Goal: Task Accomplishment & Management: Manage account settings

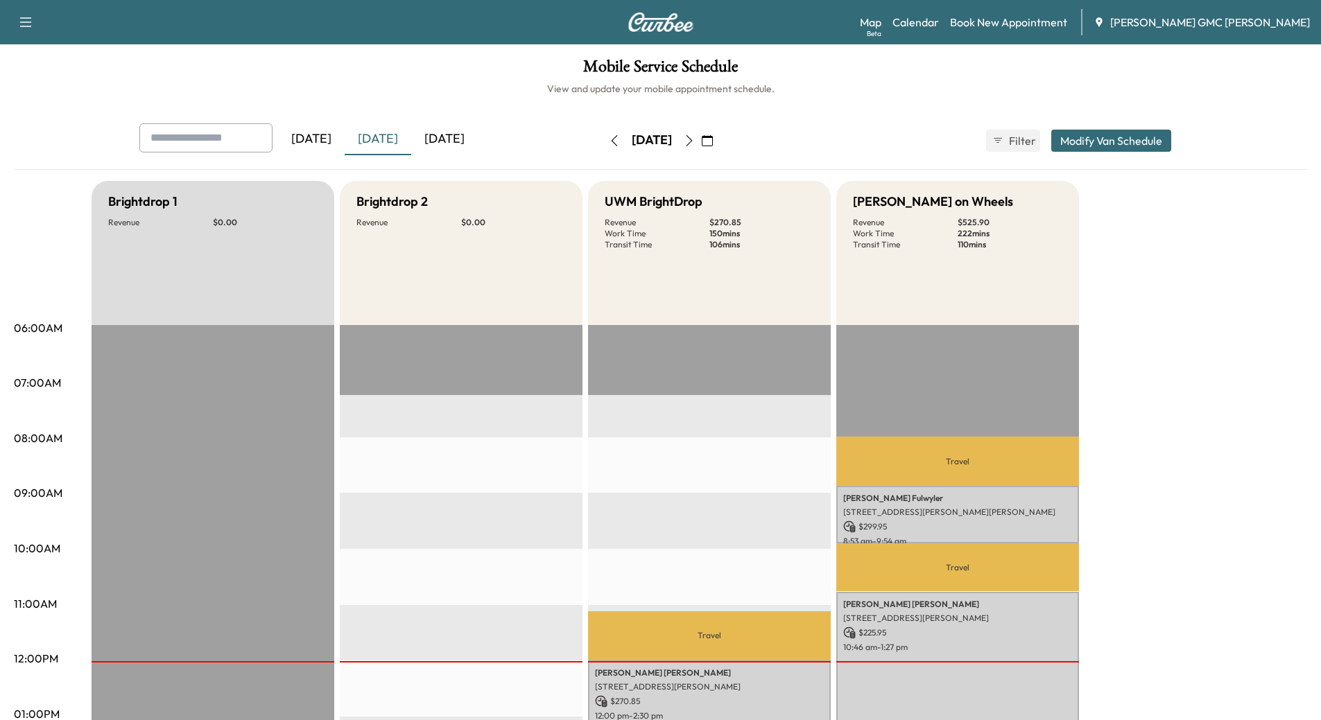
click at [376, 136] on div "[DATE]" at bounding box center [378, 139] width 67 height 32
click at [447, 137] on div "[DATE]" at bounding box center [444, 139] width 67 height 32
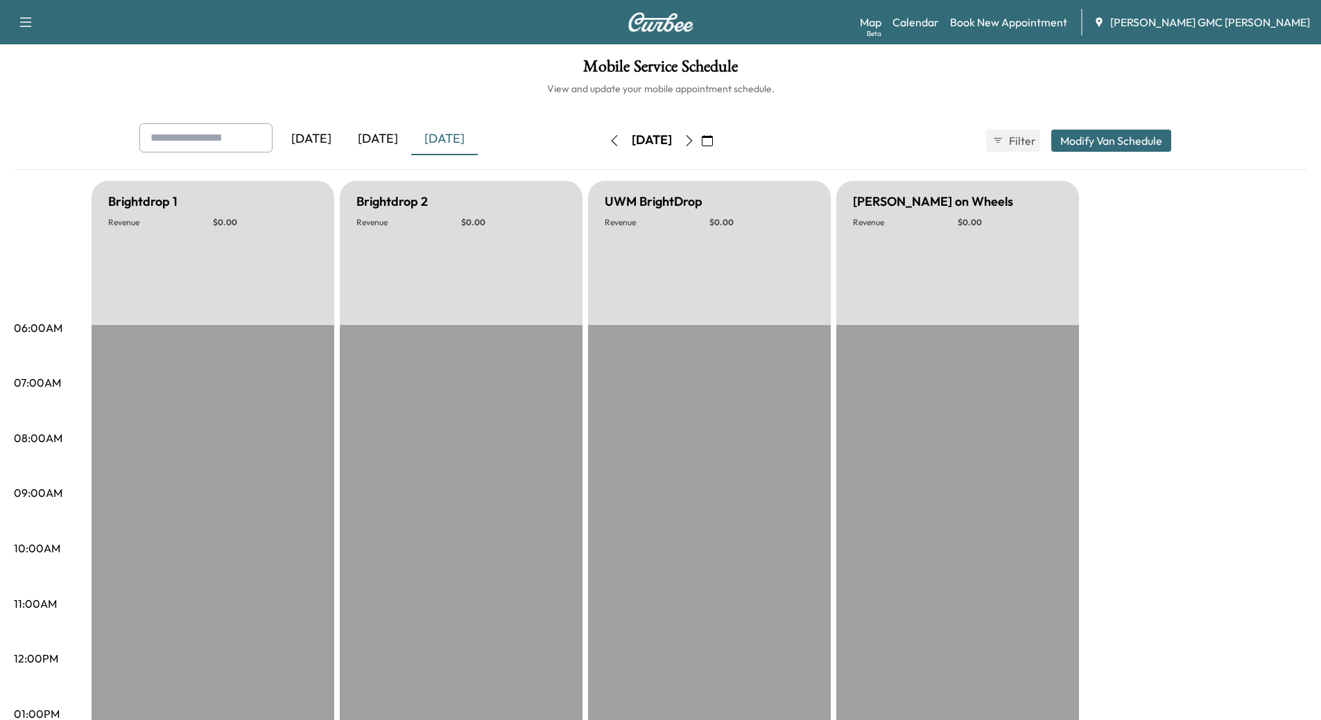
click at [692, 142] on icon "button" at bounding box center [689, 140] width 6 height 11
click at [719, 142] on button "button" at bounding box center [707, 141] width 24 height 22
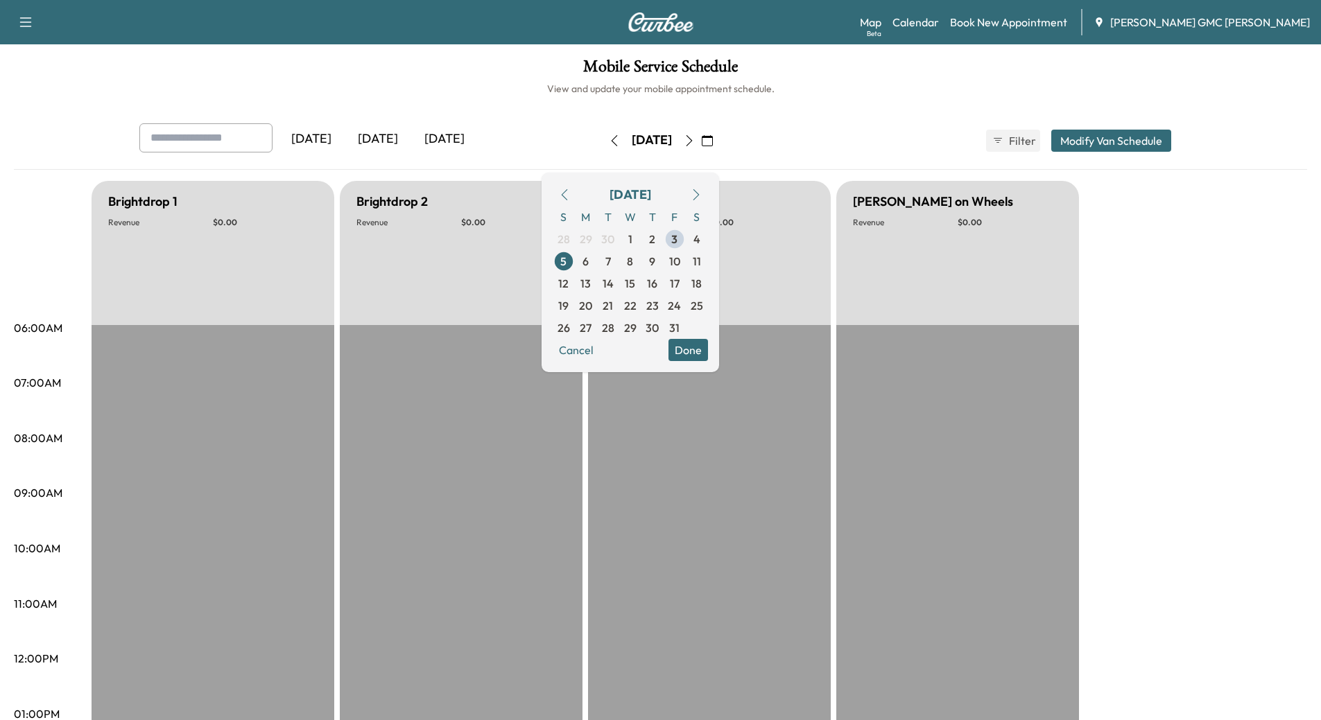
click at [695, 141] on icon "button" at bounding box center [689, 140] width 11 height 11
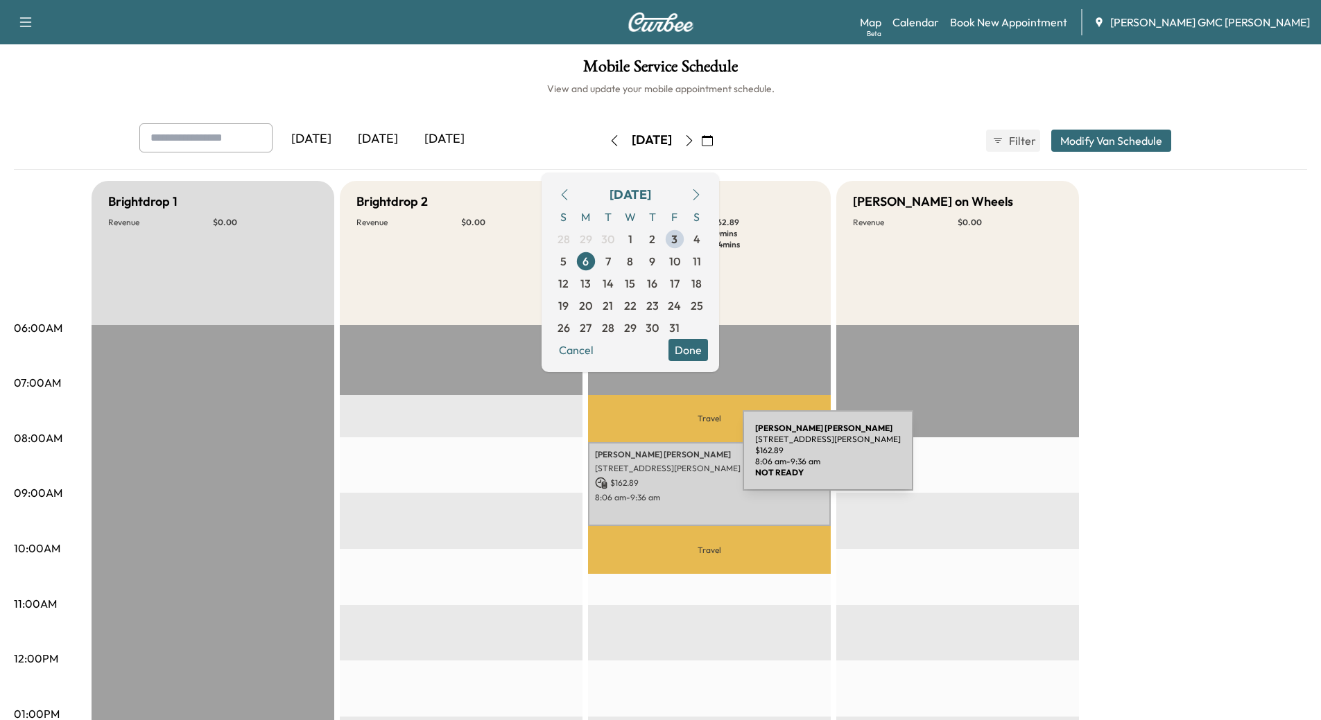
click at [638, 459] on p "[PERSON_NAME]" at bounding box center [709, 454] width 229 height 11
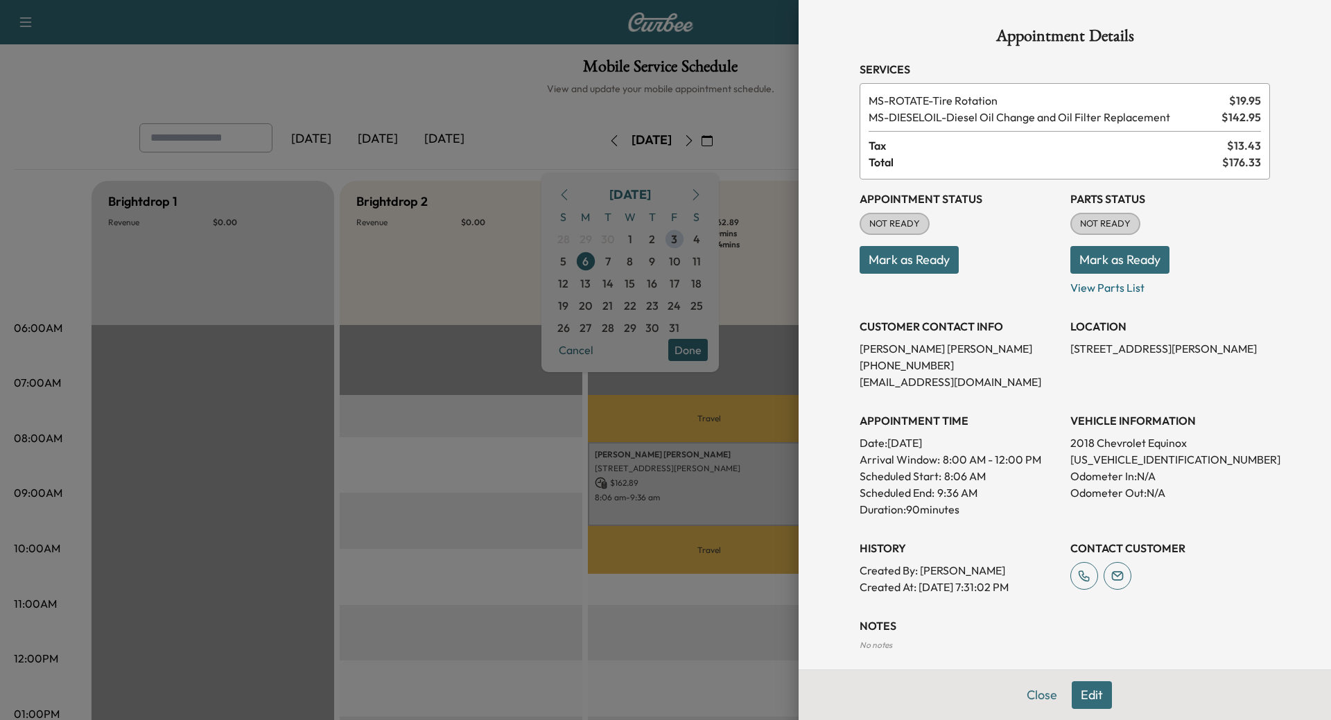
click at [1114, 443] on p "2018 Chevrolet Equinox" at bounding box center [1170, 443] width 200 height 17
click at [1117, 458] on p "[US_VEHICLE_IDENTIFICATION_NUMBER]" at bounding box center [1170, 459] width 200 height 17
copy p "[US_VEHICLE_IDENTIFICATION_NUMBER]"
click at [483, 405] on div at bounding box center [665, 360] width 1331 height 720
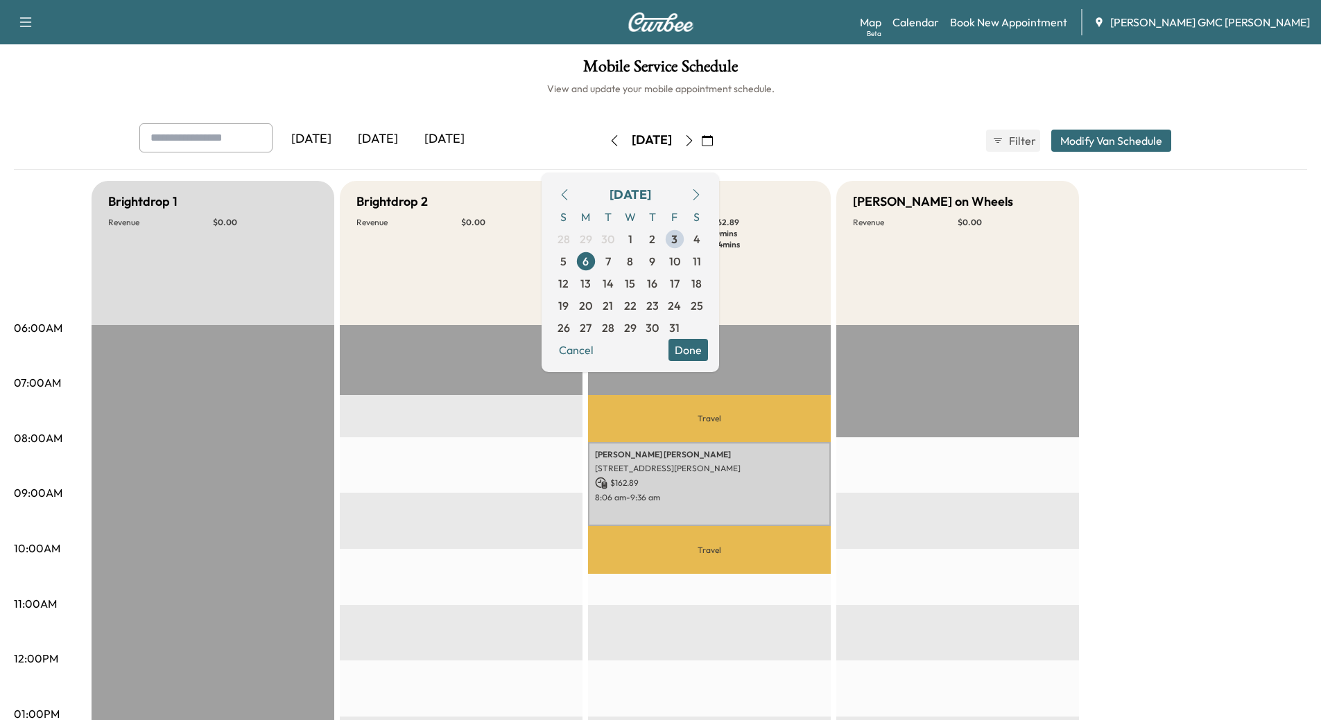
click at [695, 138] on icon "button" at bounding box center [689, 140] width 11 height 11
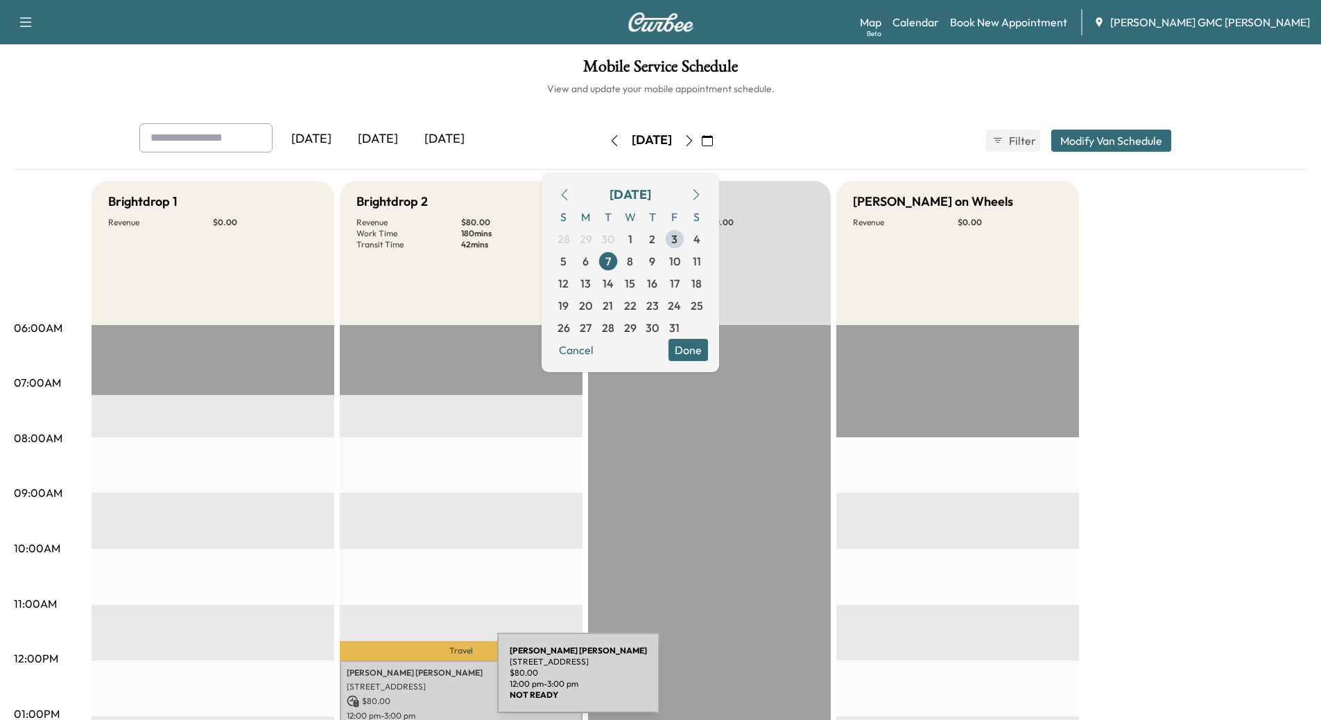
click at [393, 681] on p "[STREET_ADDRESS]" at bounding box center [461, 686] width 229 height 11
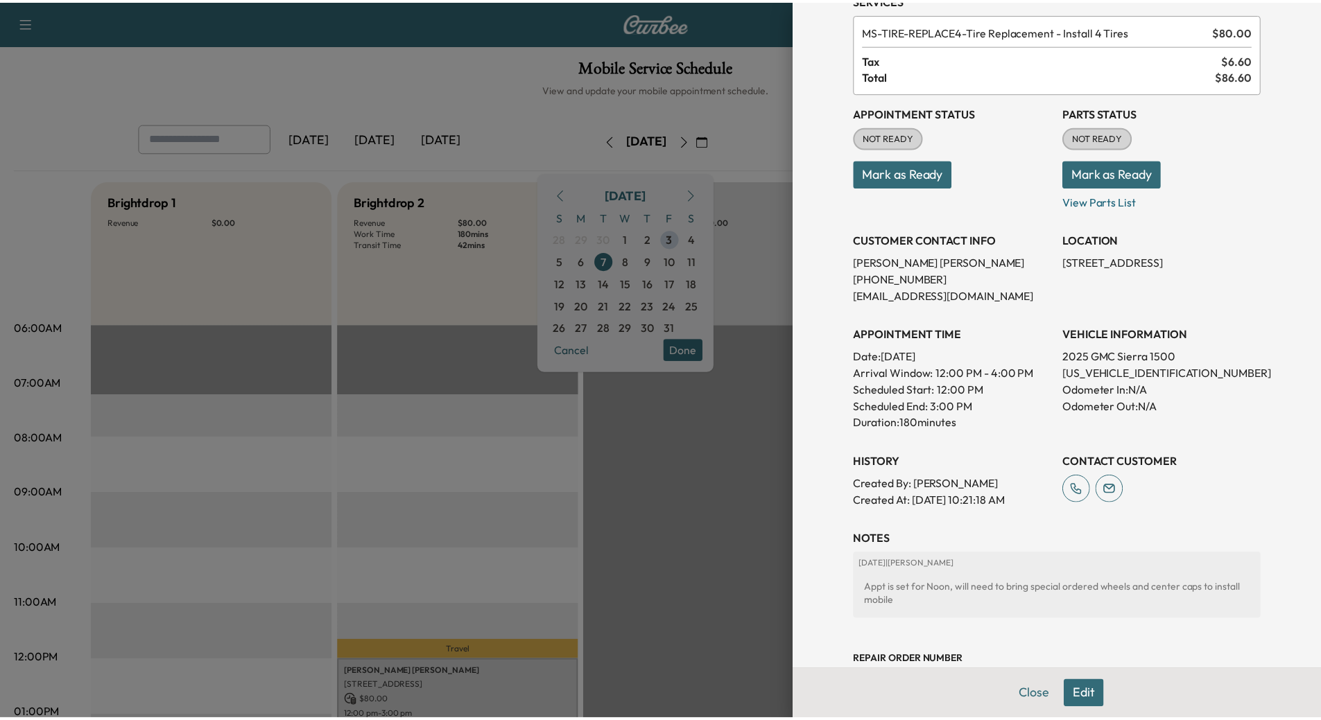
scroll to position [114, 0]
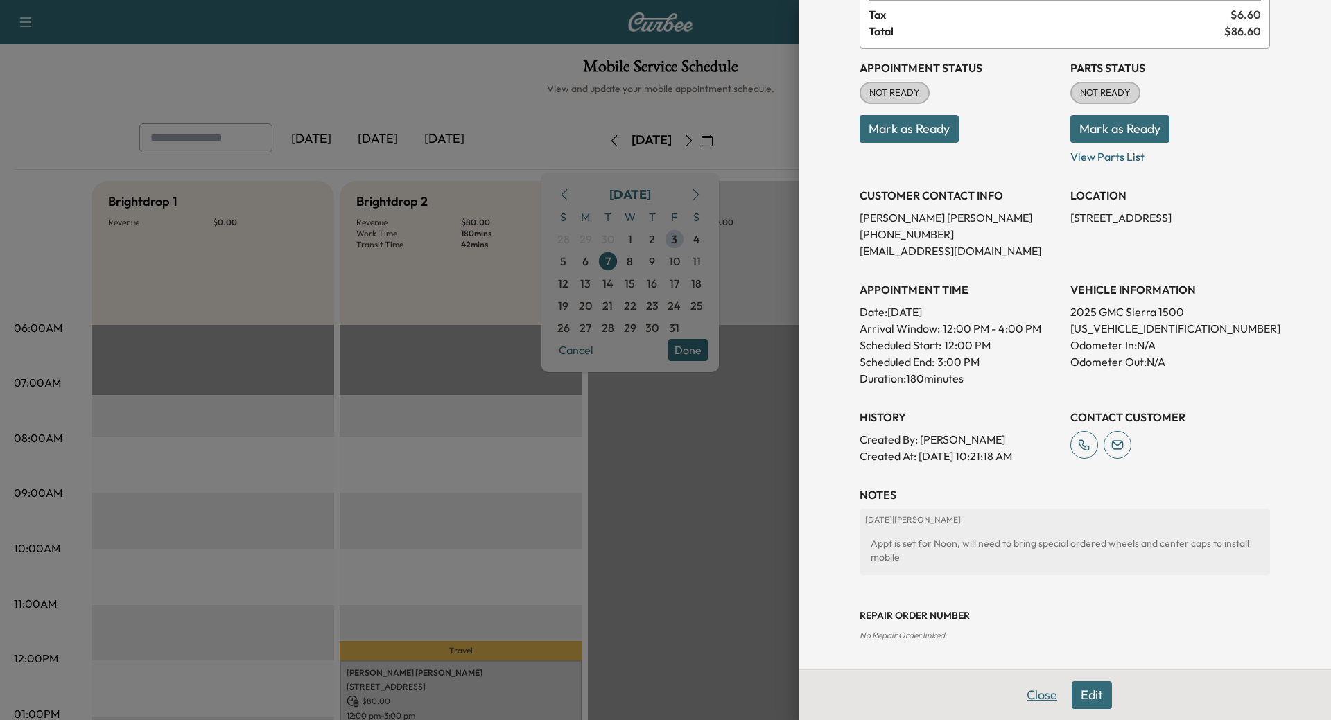
click at [1034, 696] on button "Close" at bounding box center [1042, 695] width 49 height 28
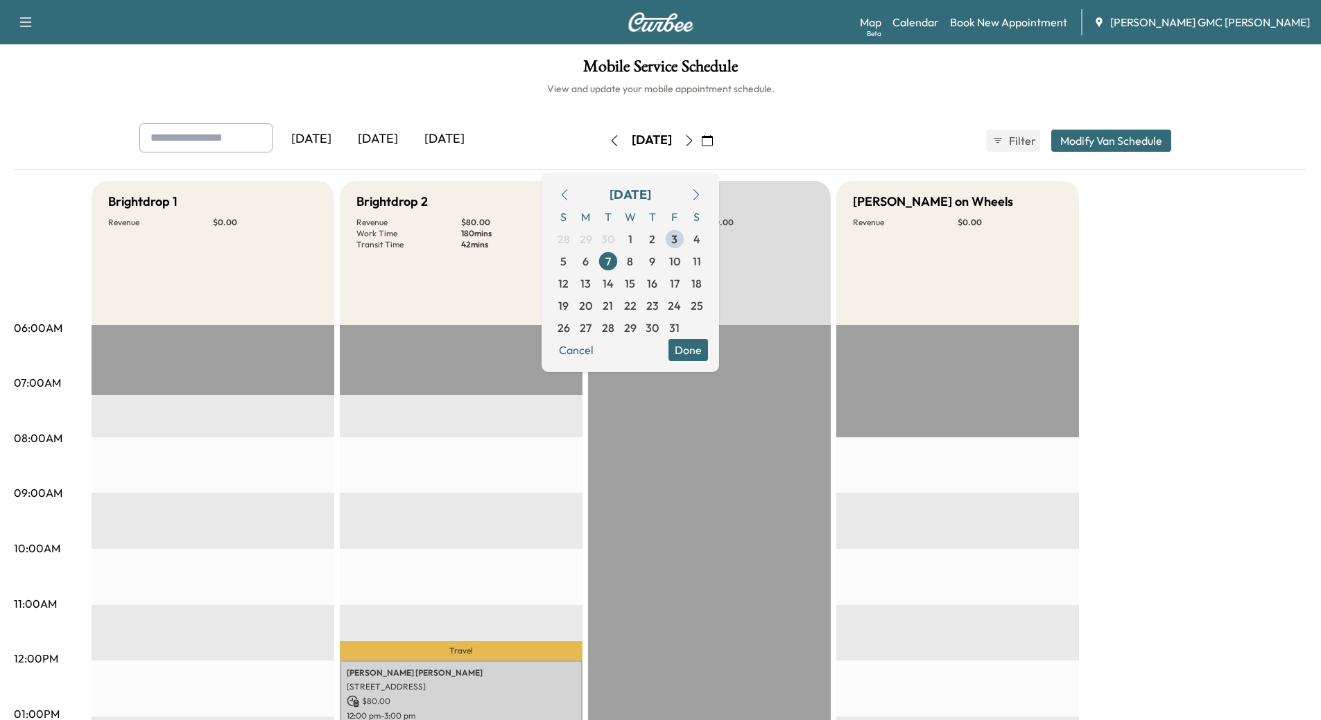
click at [708, 351] on button "Done" at bounding box center [688, 350] width 40 height 22
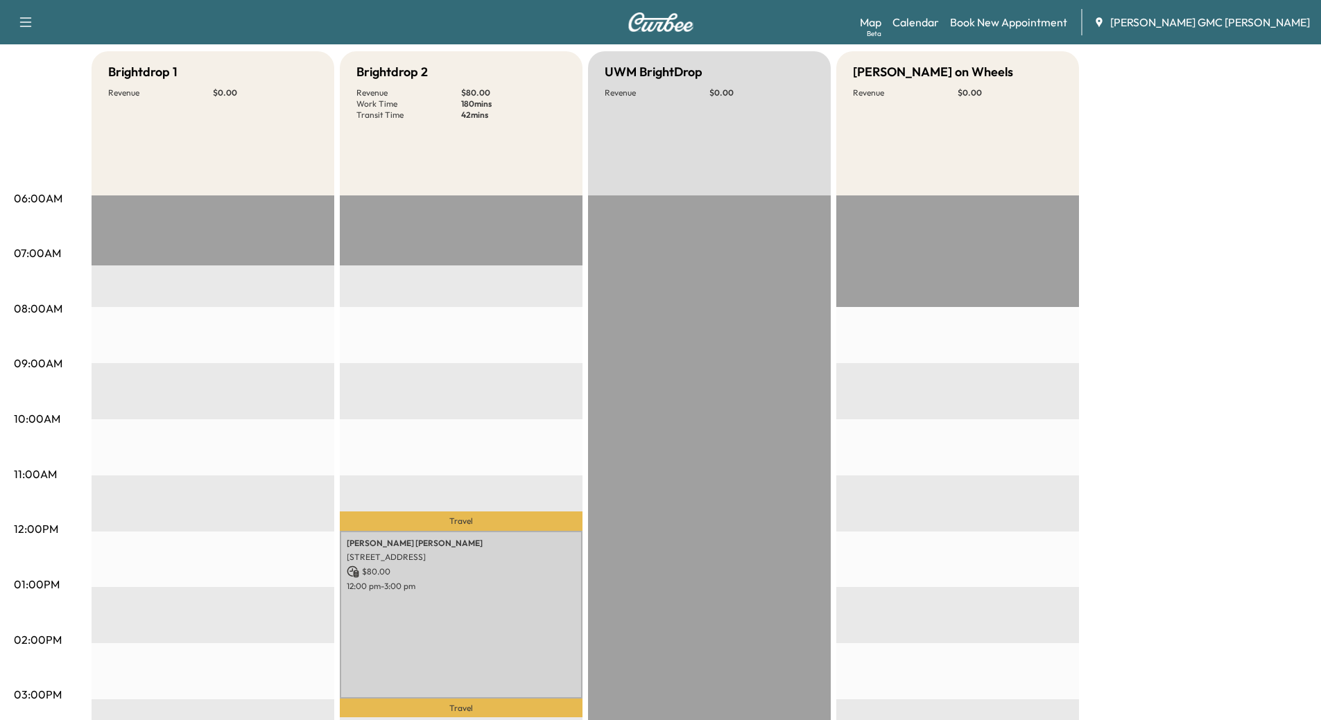
scroll to position [69, 0]
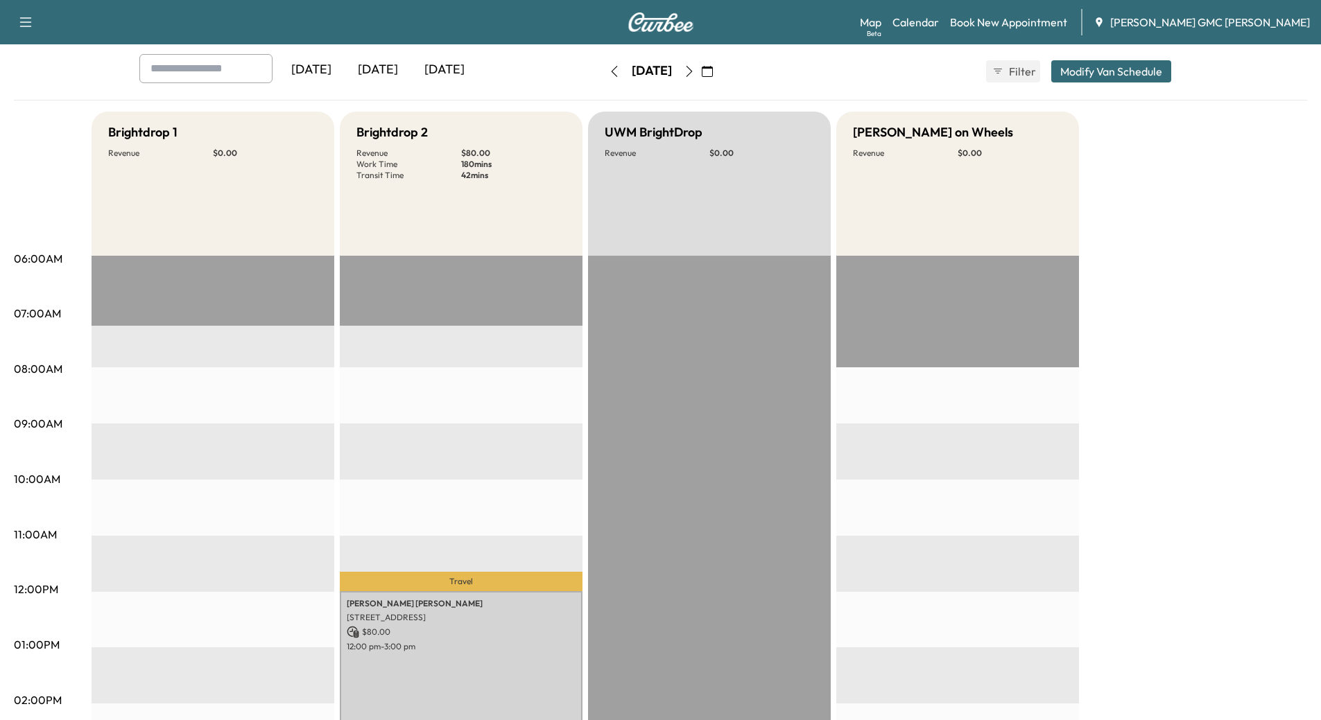
click at [695, 68] on icon "button" at bounding box center [689, 71] width 11 height 11
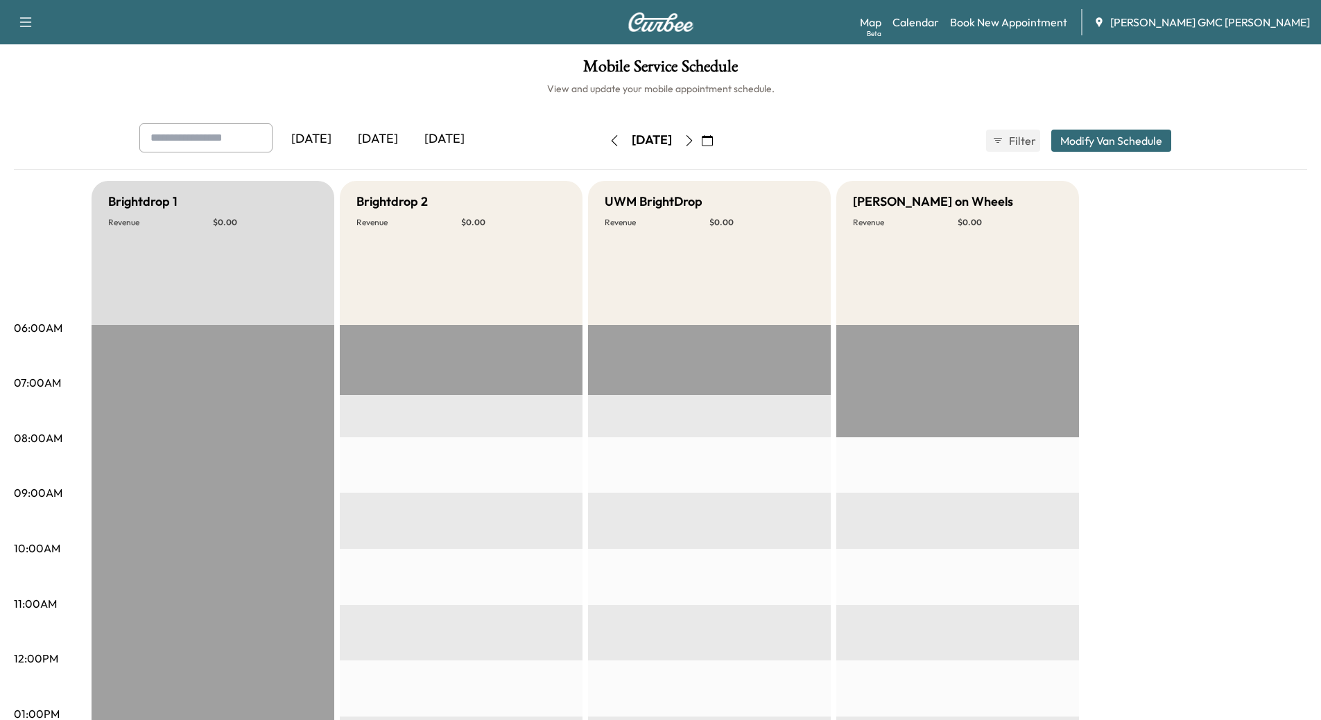
click at [695, 143] on icon "button" at bounding box center [689, 140] width 11 height 11
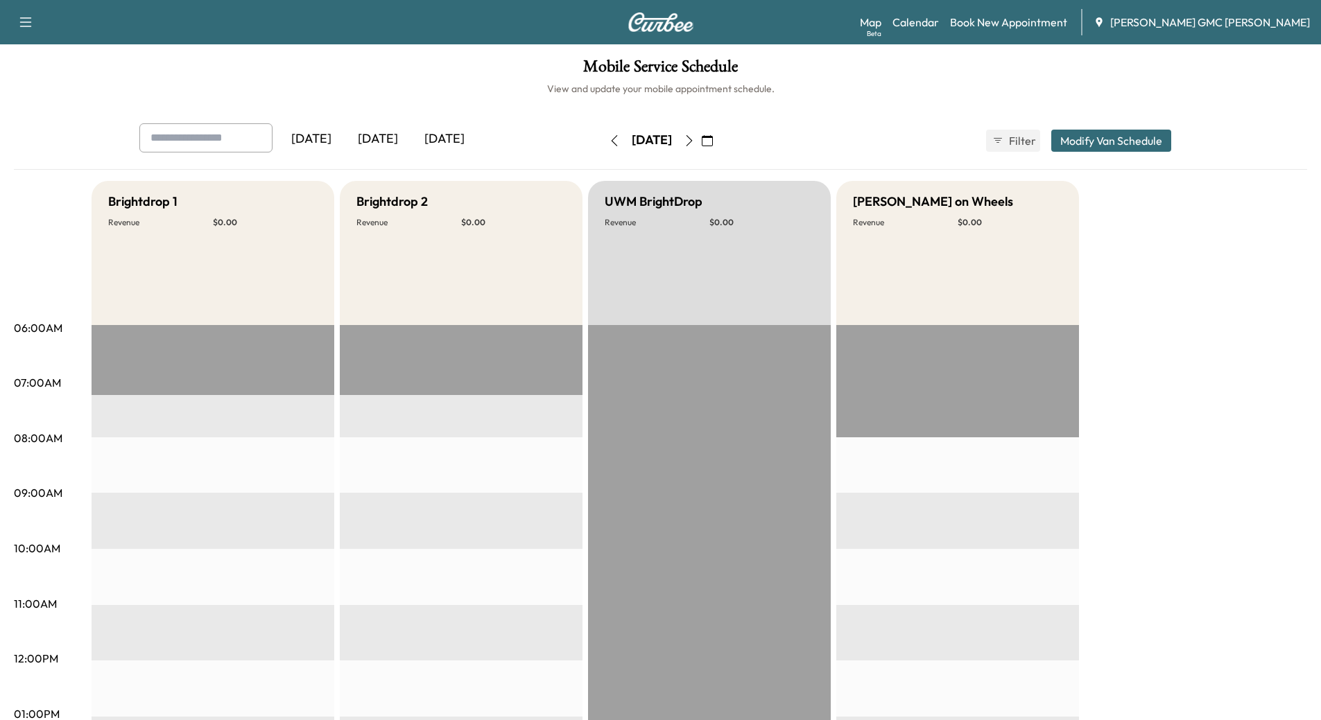
click at [692, 141] on icon "button" at bounding box center [689, 140] width 6 height 11
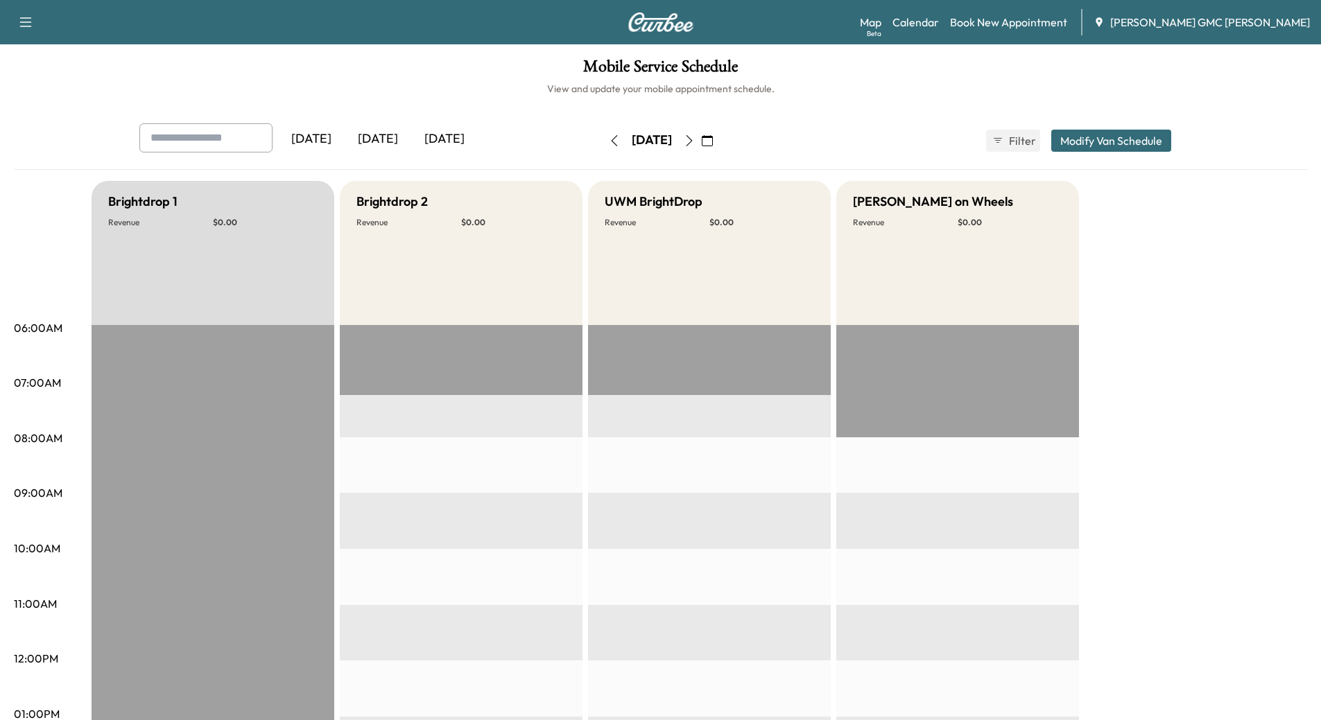
click at [387, 142] on div "[DATE]" at bounding box center [378, 139] width 67 height 32
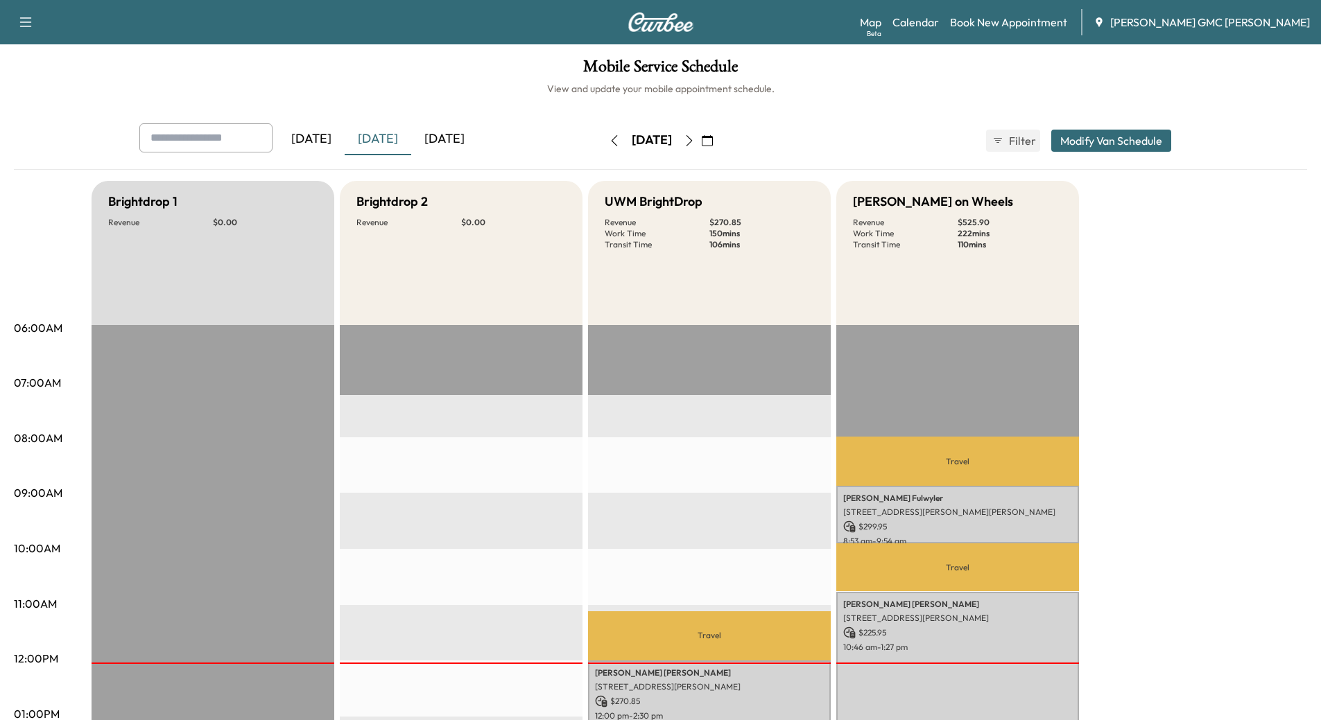
click at [695, 141] on icon "button" at bounding box center [689, 140] width 11 height 11
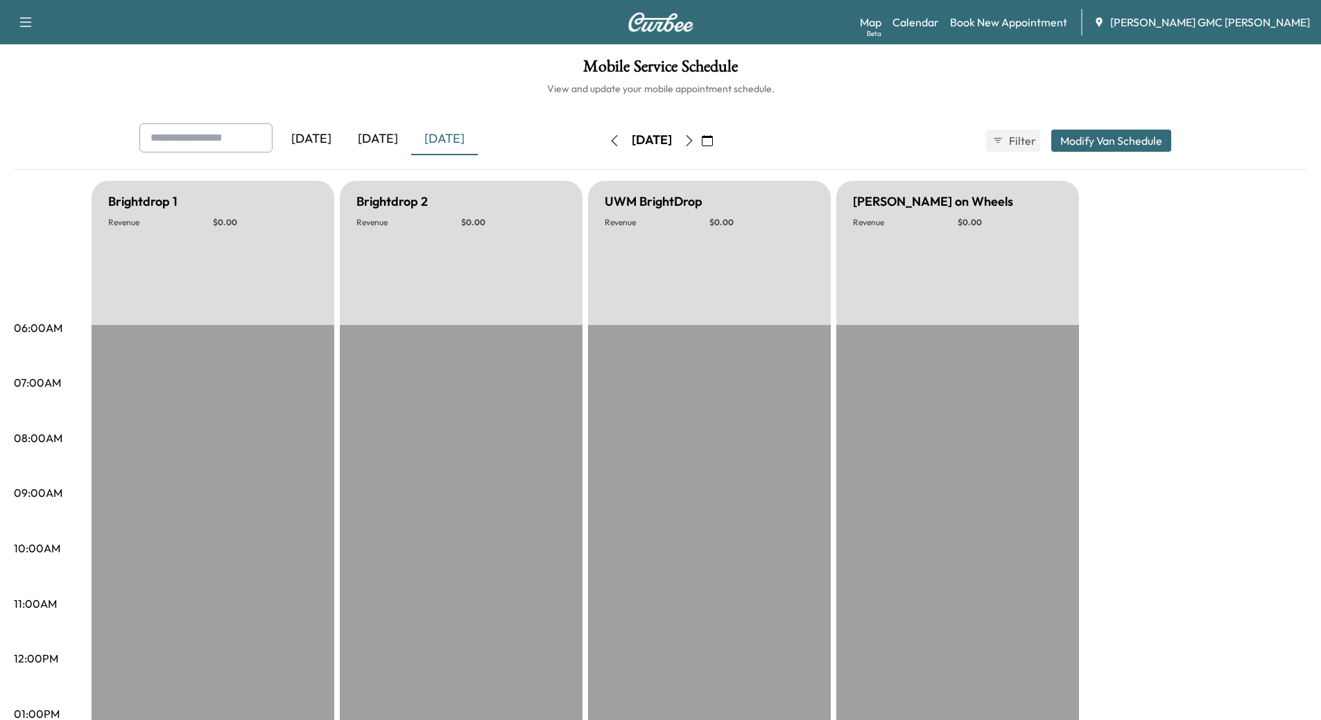
click at [701, 141] on button "button" at bounding box center [689, 141] width 24 height 22
click at [695, 141] on icon "button" at bounding box center [689, 140] width 11 height 11
